Goal: Find specific fact: Find contact information

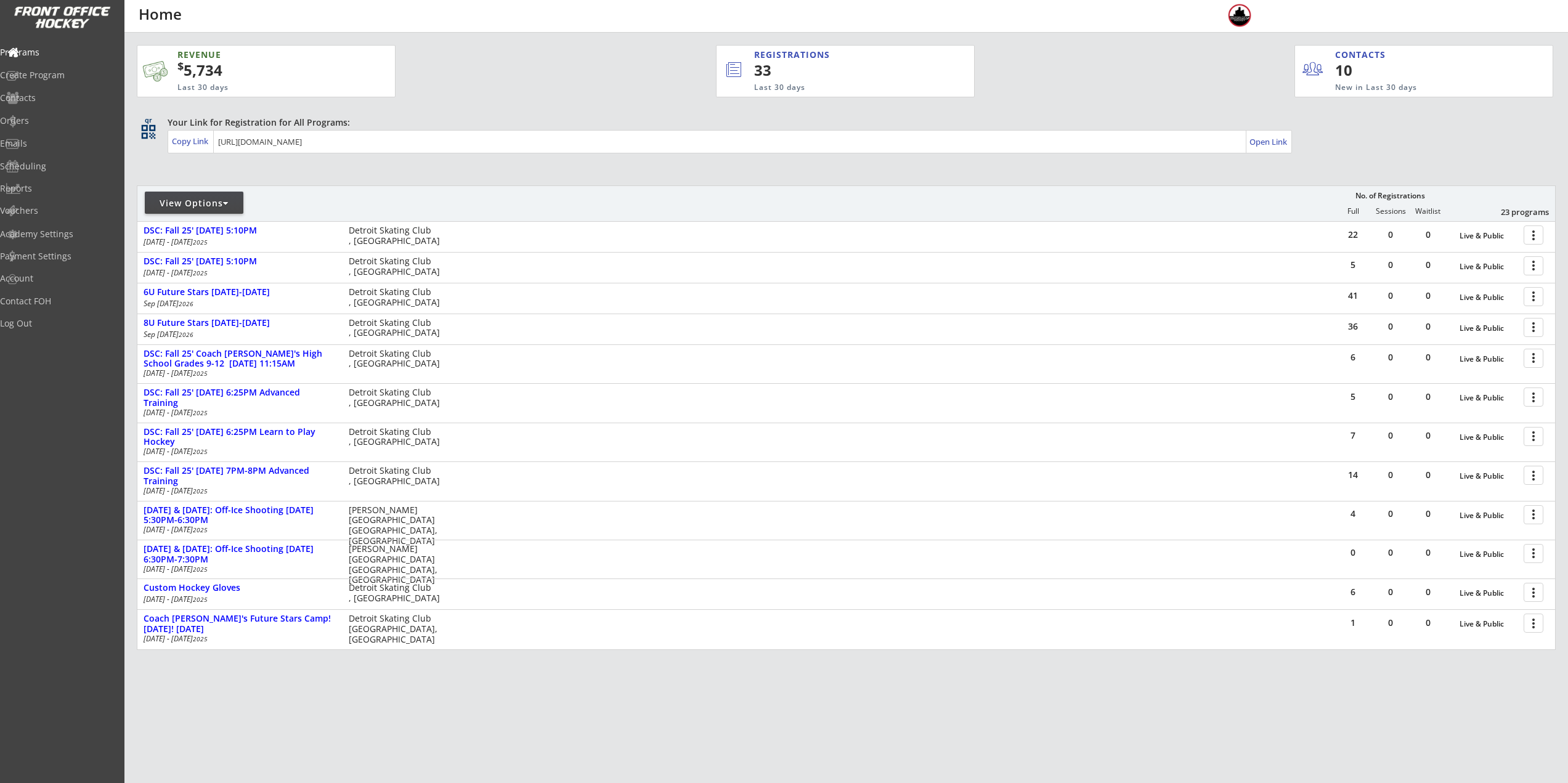
drag, startPoint x: 169, startPoint y: 196, endPoint x: 183, endPoint y: 206, distance: 17.2
click at [169, 196] on div "View Options" at bounding box center [194, 202] width 98 height 23
select select ""Upcoming Programs""
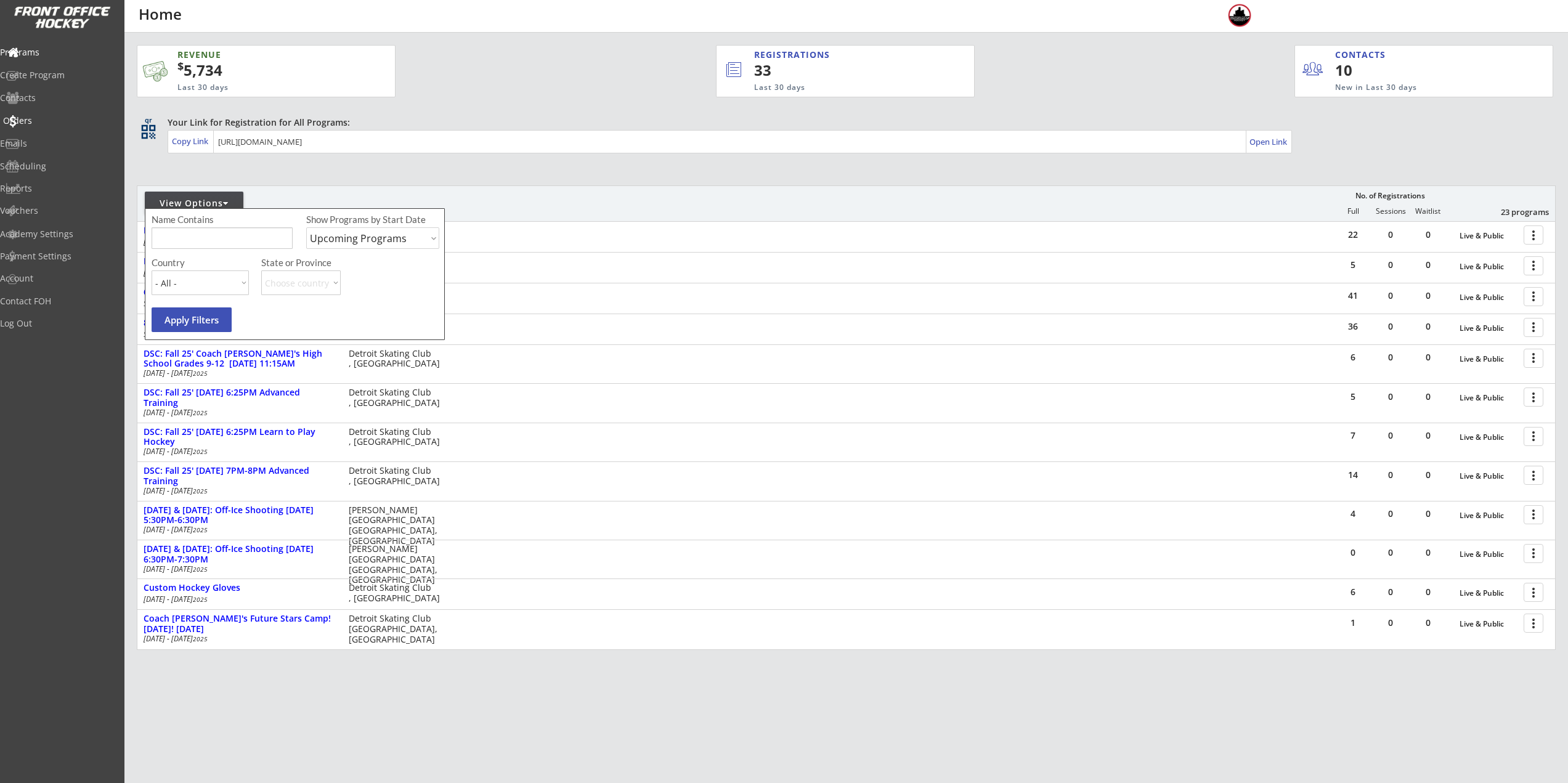
click at [50, 116] on div "Orders" at bounding box center [59, 121] width 111 height 9
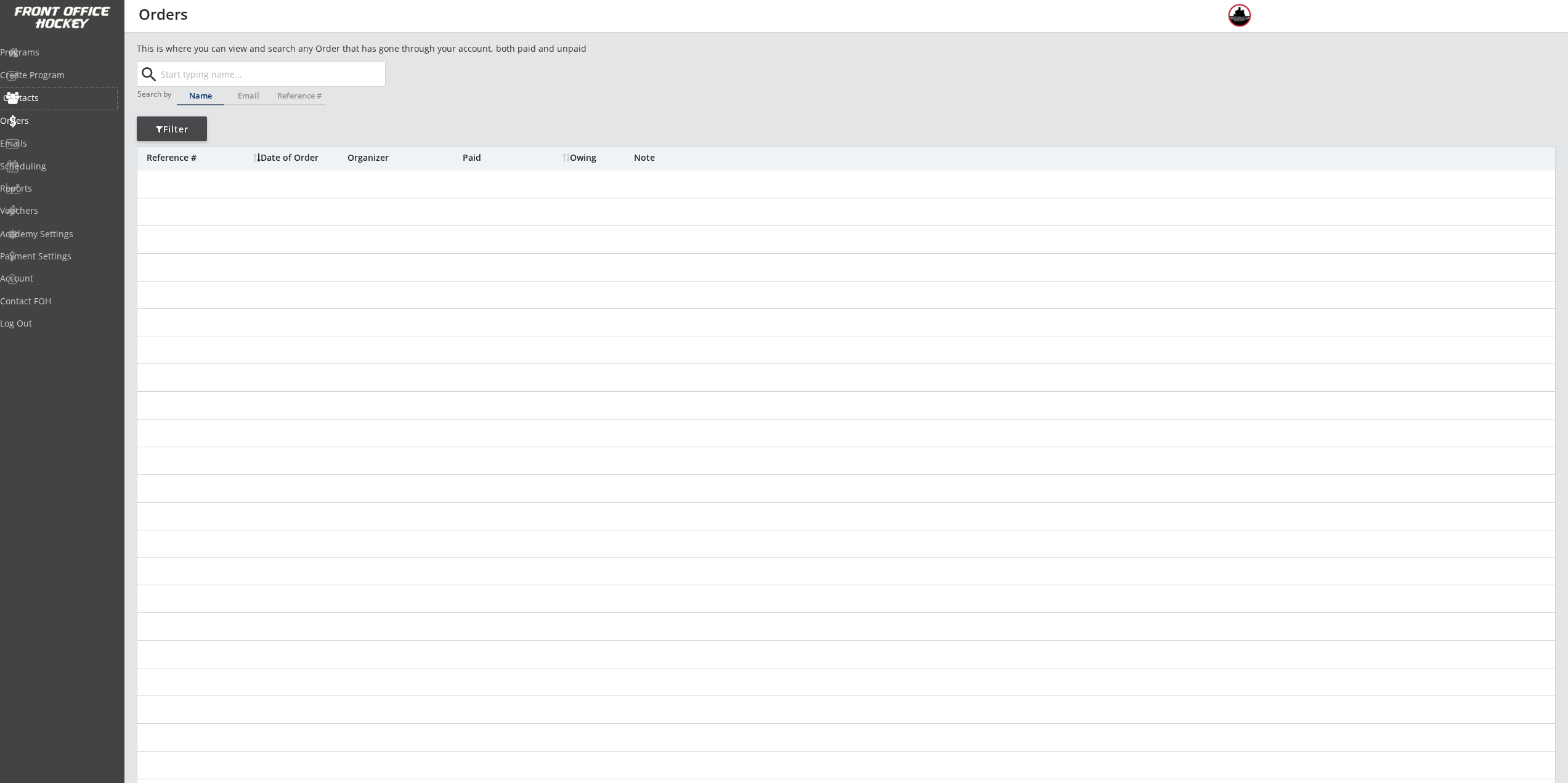
click at [41, 95] on div "Contacts" at bounding box center [59, 98] width 111 height 9
select select ""Players""
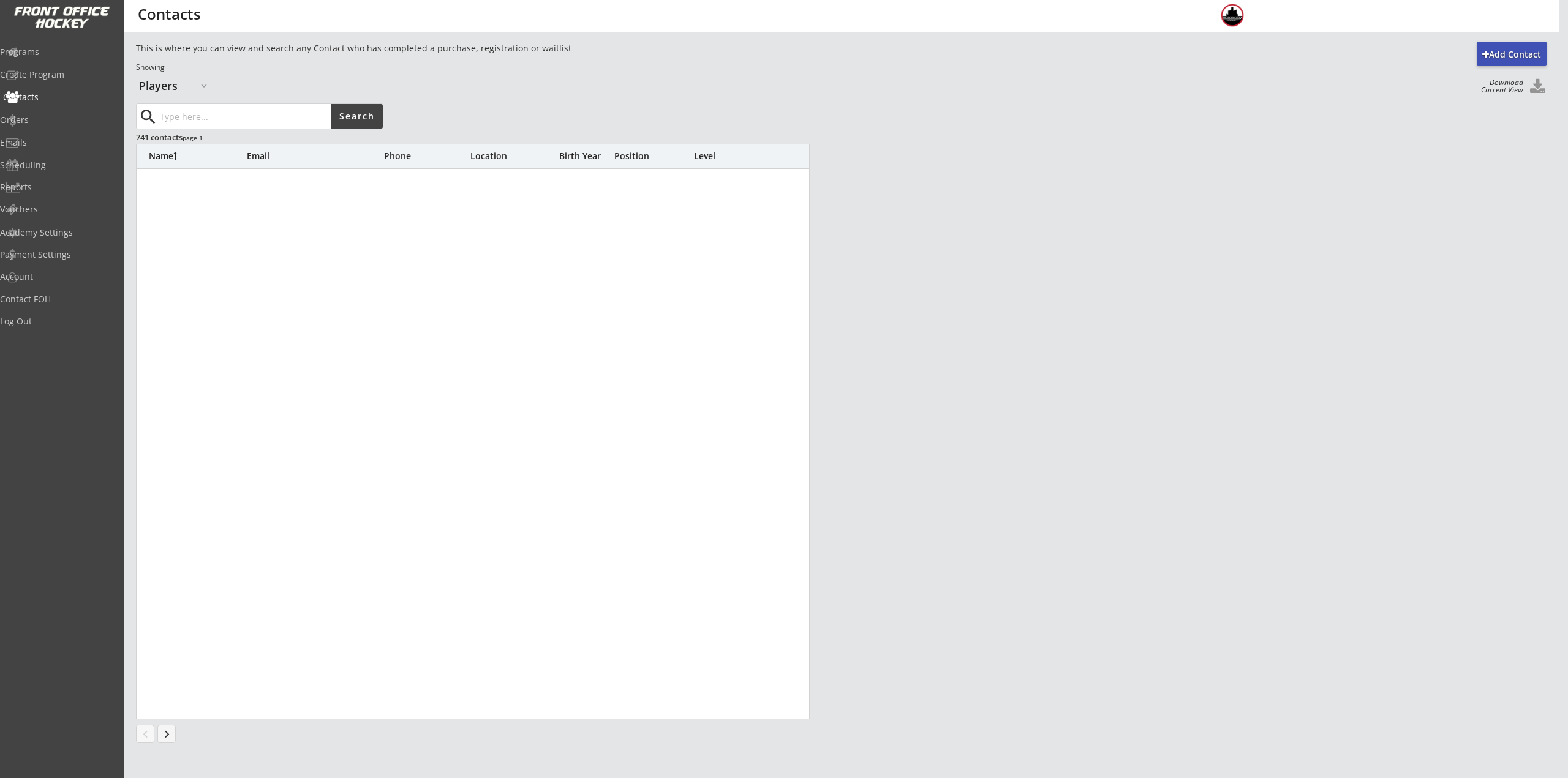
click at [179, 106] on input "input" at bounding box center [244, 117] width 174 height 24
click at [187, 122] on input "input" at bounding box center [244, 117] width 174 height 24
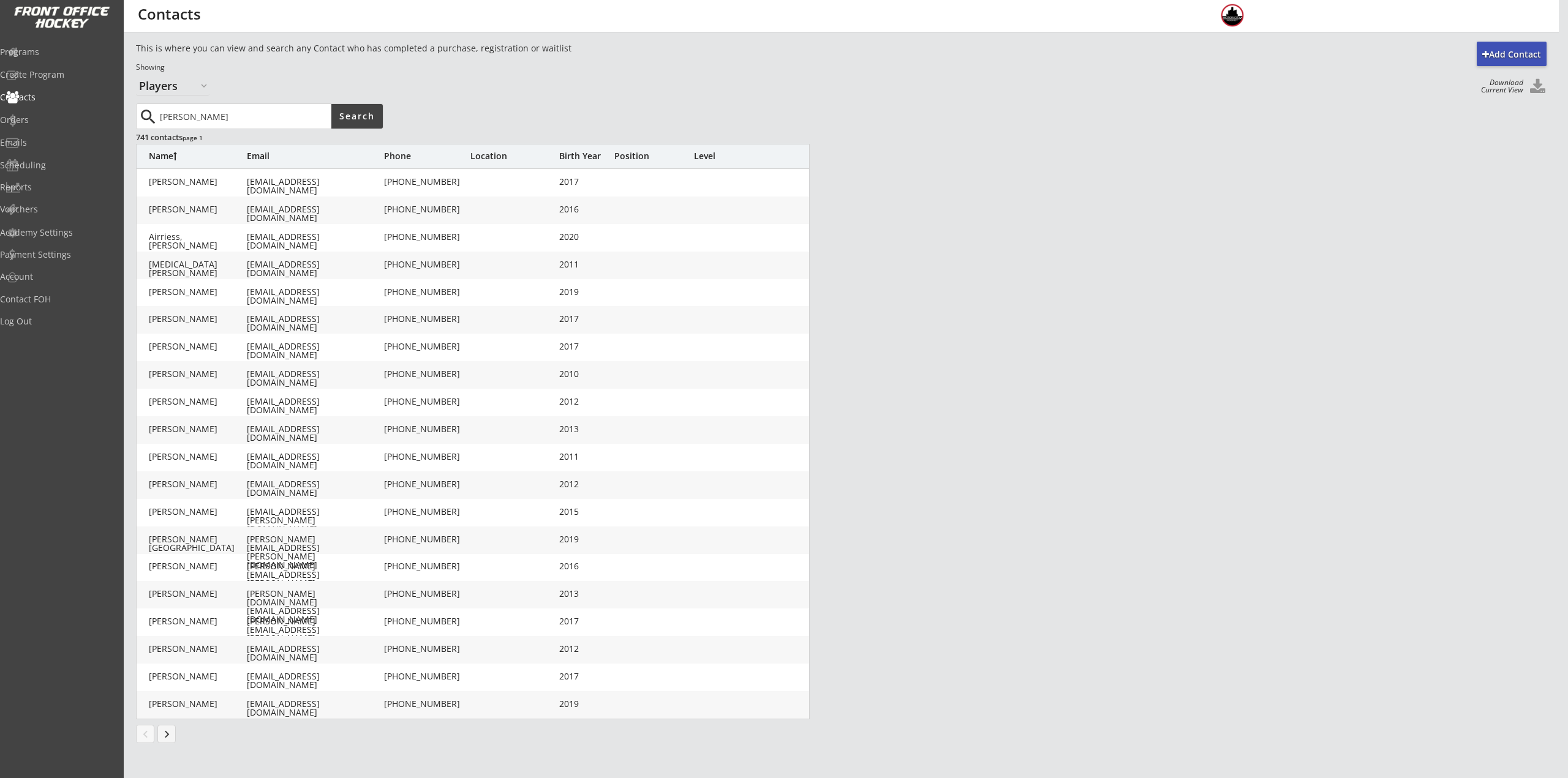
type input "[PERSON_NAME]"
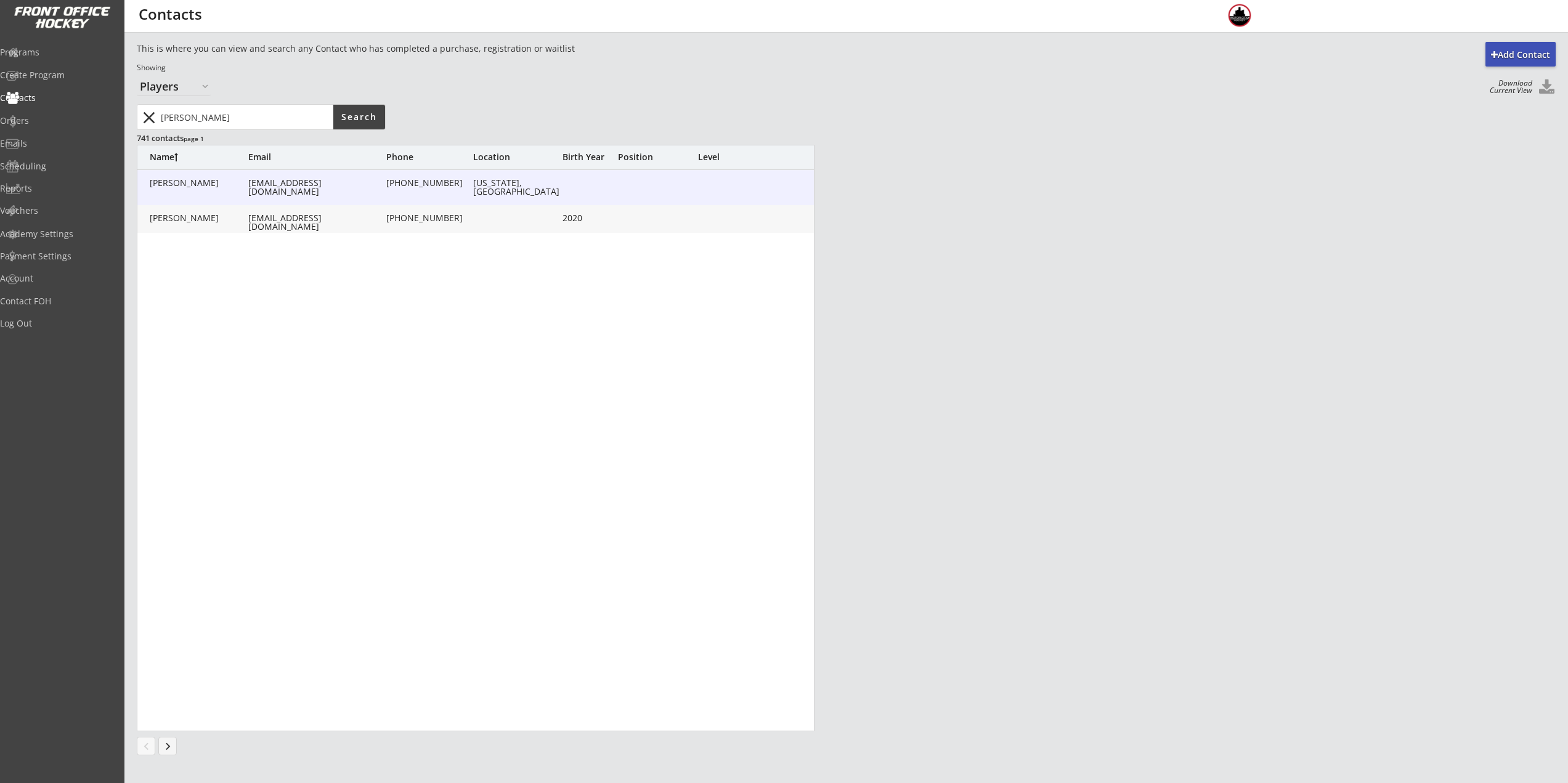
click at [349, 189] on div "[PERSON_NAME] [EMAIL_ADDRESS][DOMAIN_NAME] [PHONE_NUMBER] [US_STATE], [GEOGRAPH…" at bounding box center [476, 188] width 678 height 35
